Goal: Task Accomplishment & Management: Manage account settings

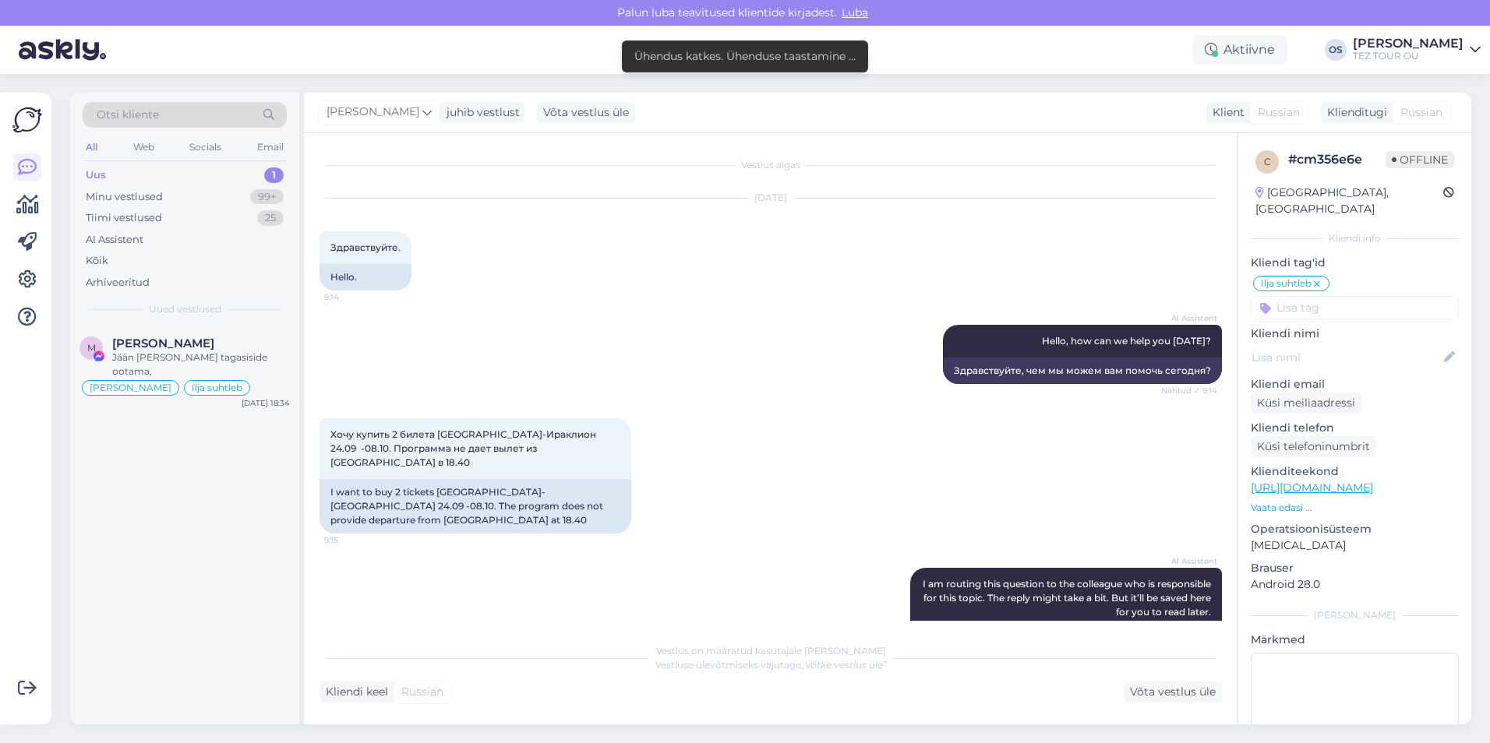
scroll to position [390, 0]
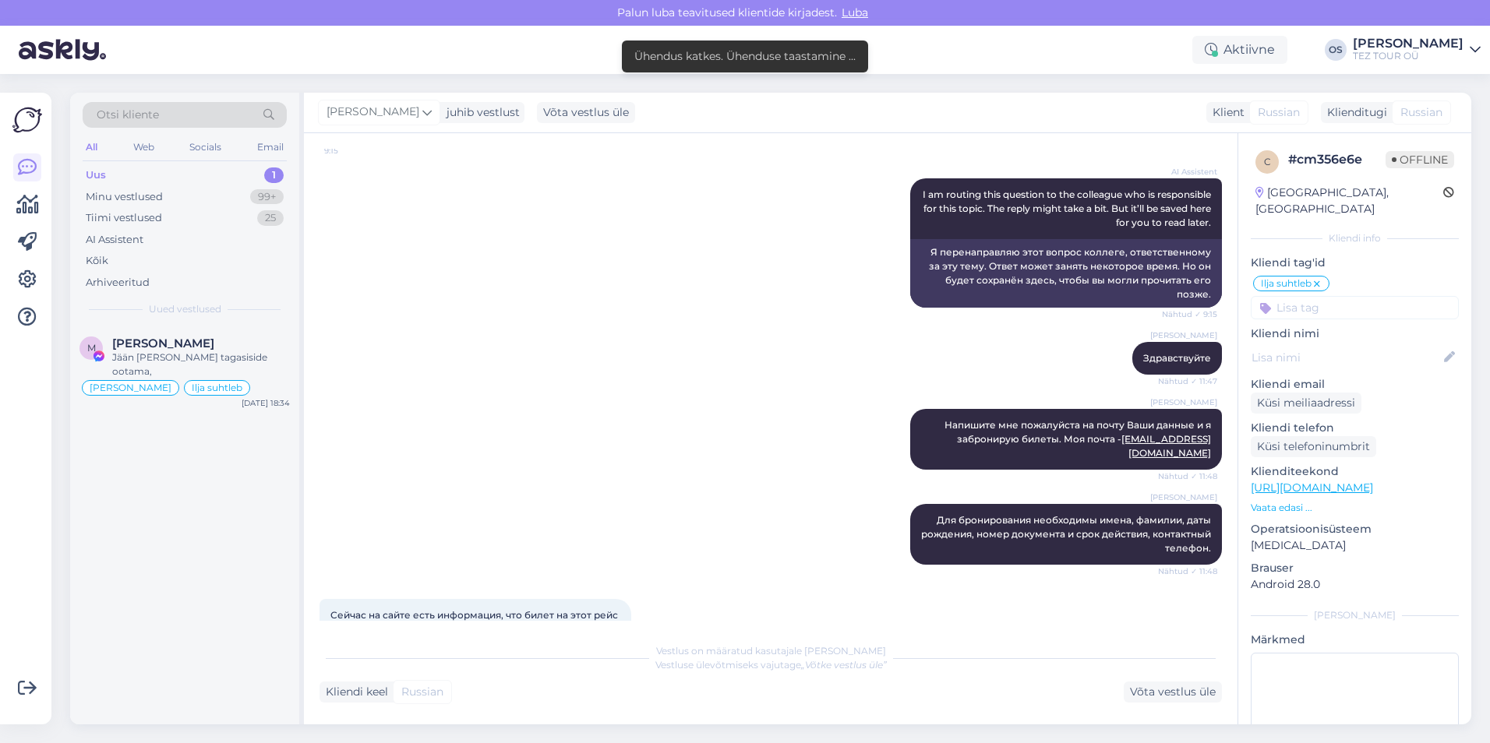
click at [146, 171] on div "Uus 1" at bounding box center [185, 175] width 204 height 22
click at [170, 335] on div "M [PERSON_NAME] Jään [PERSON_NAME] tagasiside ootama, [PERSON_NAME] Ilja suhtle…" at bounding box center [184, 370] width 229 height 89
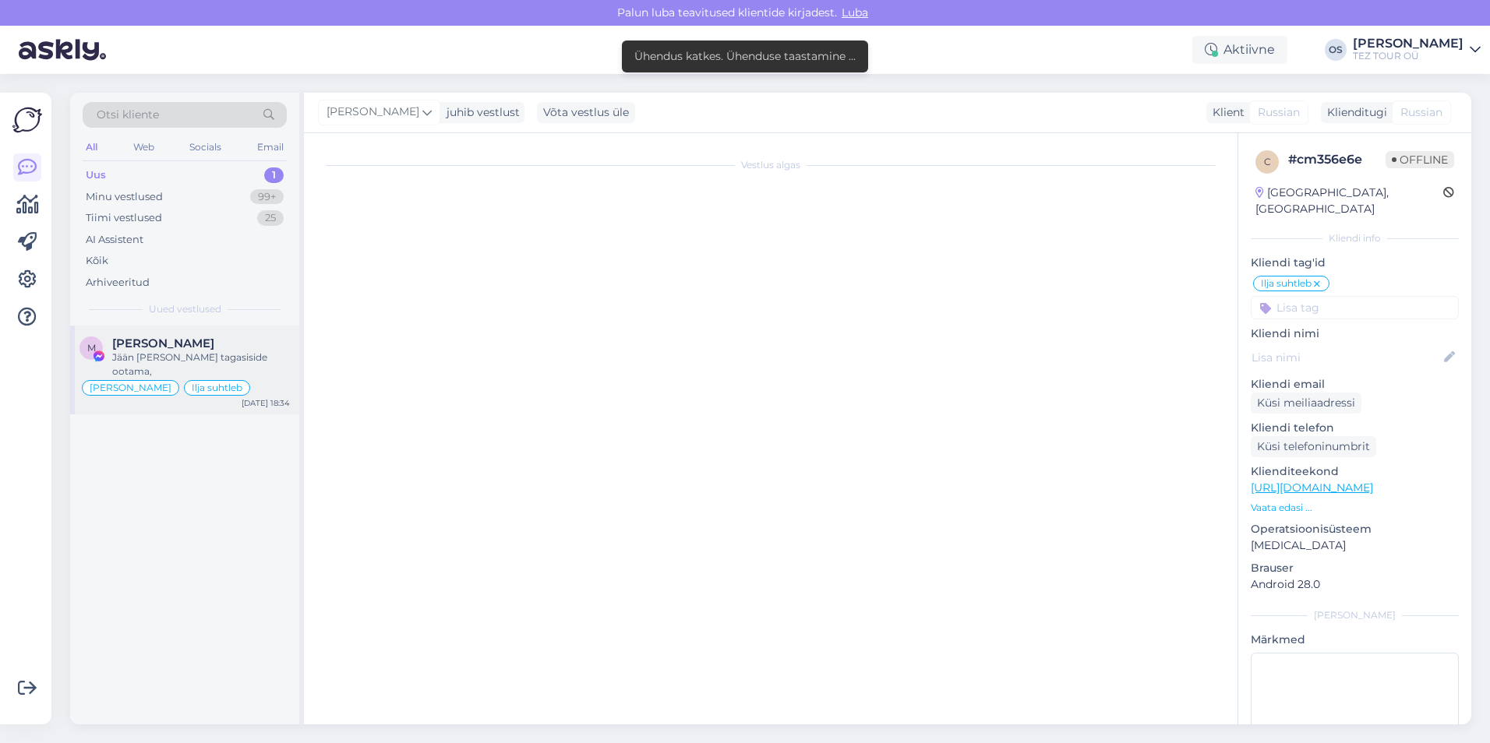
scroll to position [0, 0]
click at [195, 351] on div "Jään [PERSON_NAME] tagasiside ootama," at bounding box center [201, 365] width 178 height 28
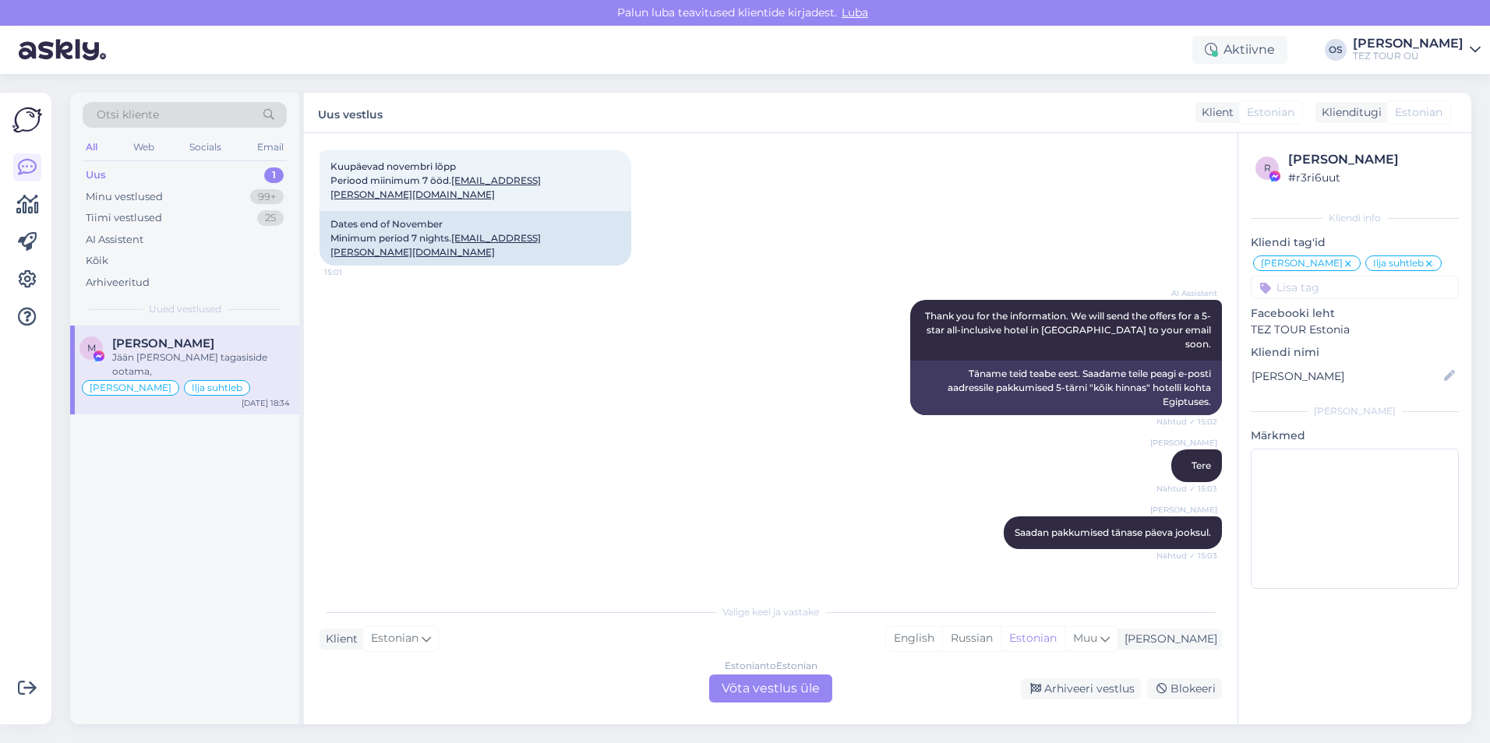
scroll to position [1947, 0]
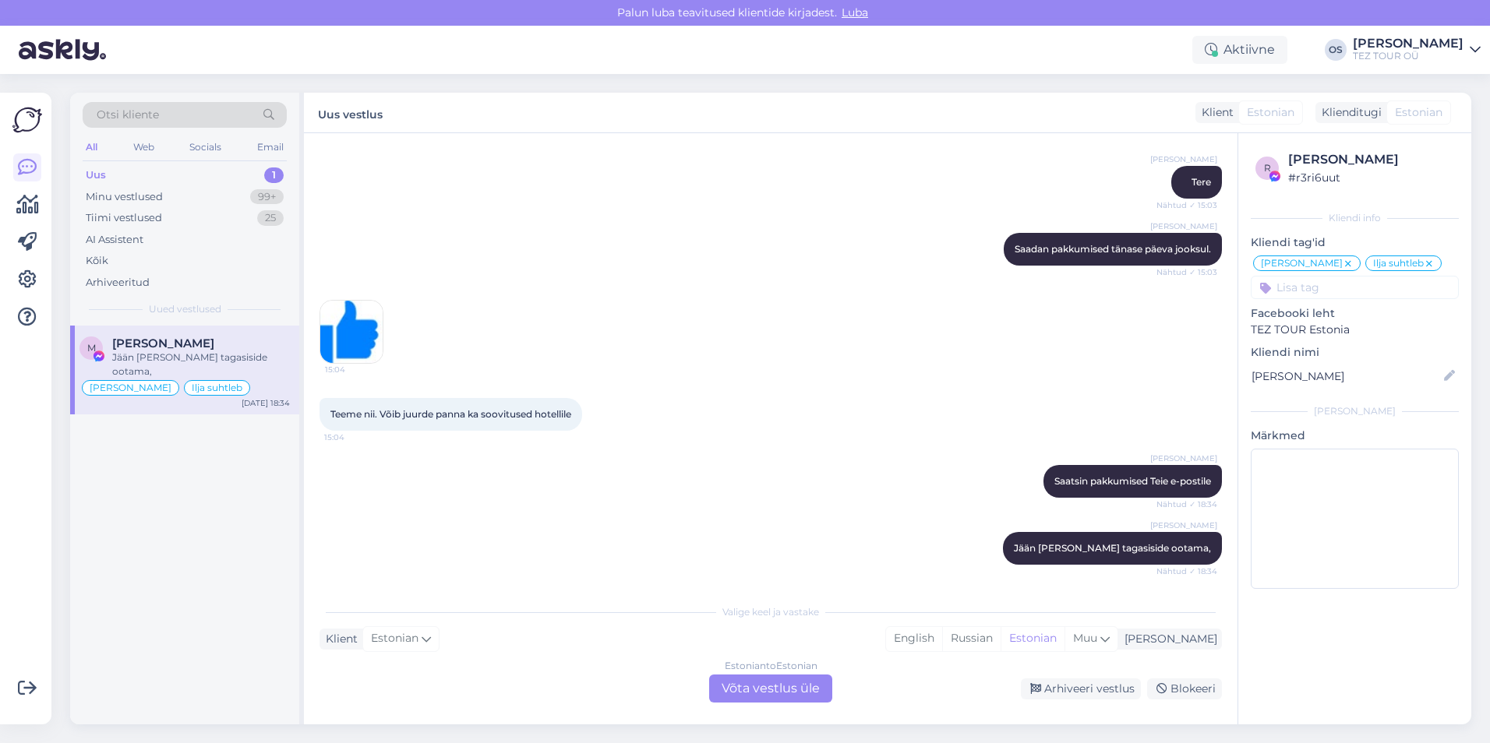
click at [257, 344] on div "[PERSON_NAME]" at bounding box center [201, 344] width 178 height 14
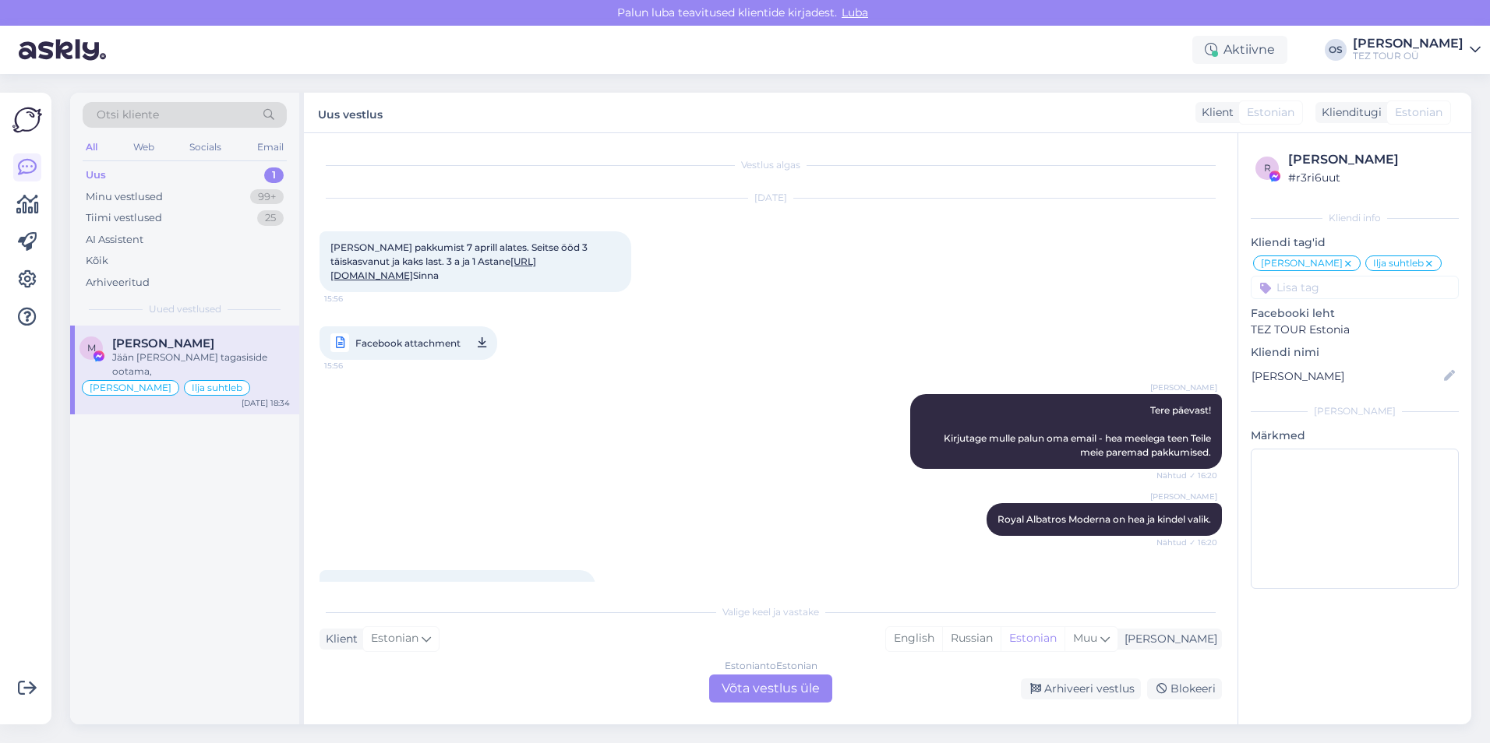
click at [157, 171] on div "Uus 1" at bounding box center [185, 175] width 204 height 22
click at [747, 698] on div "Estonian to Estonian Võta vestlus üle" at bounding box center [770, 689] width 123 height 28
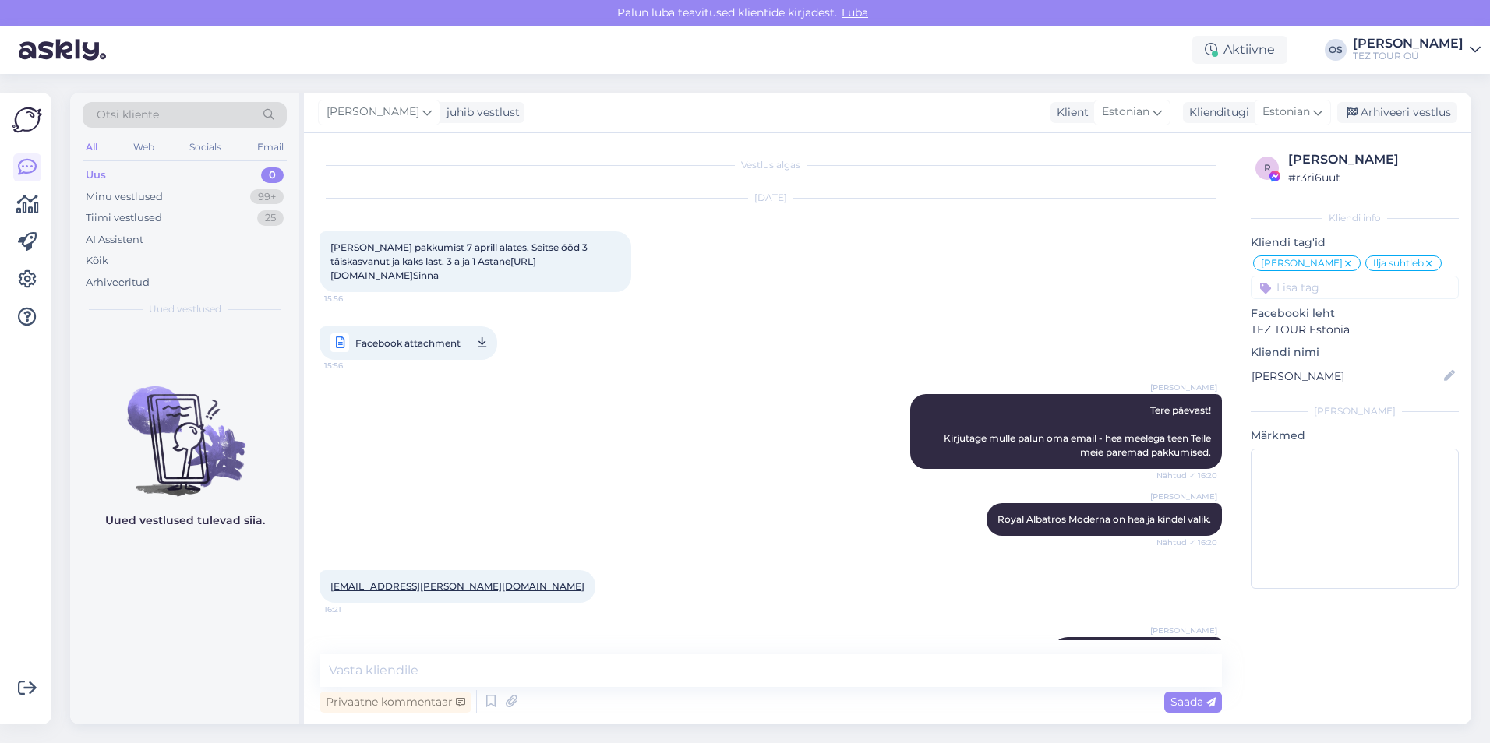
click at [120, 172] on div "Uus 0" at bounding box center [185, 175] width 204 height 22
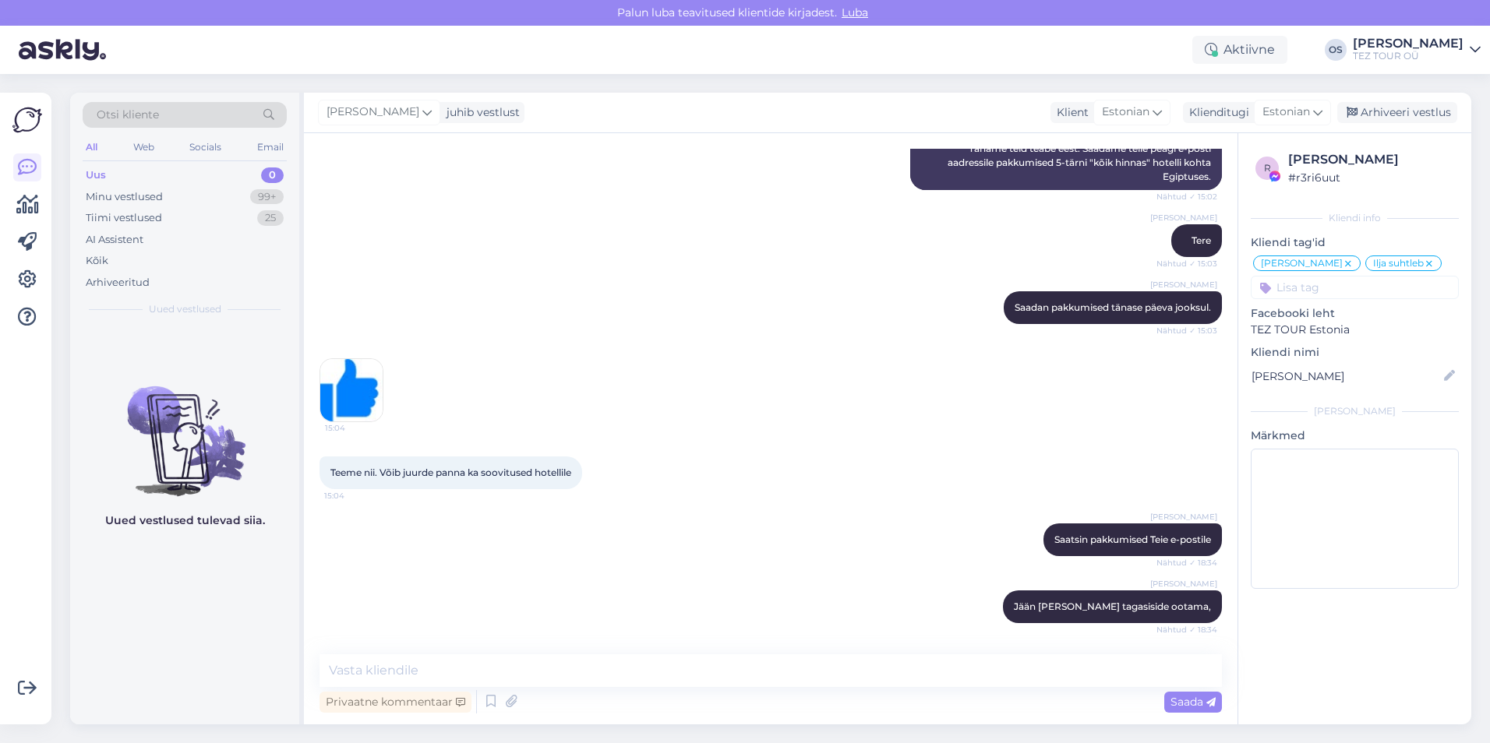
scroll to position [1889, 0]
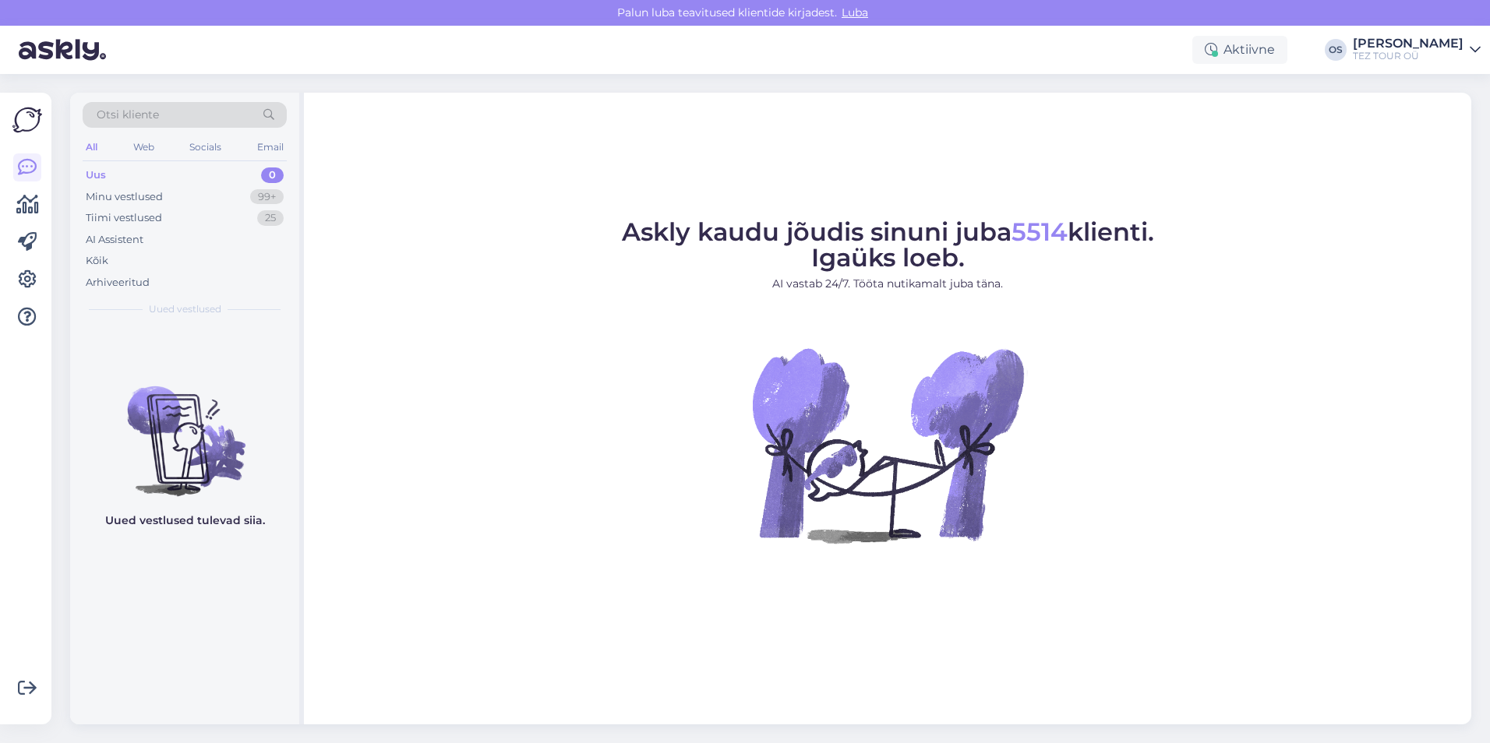
click at [151, 167] on div "Uus 0" at bounding box center [185, 175] width 204 height 22
click at [115, 176] on div "Uus 0" at bounding box center [185, 175] width 204 height 22
